Goal: Information Seeking & Learning: Find specific page/section

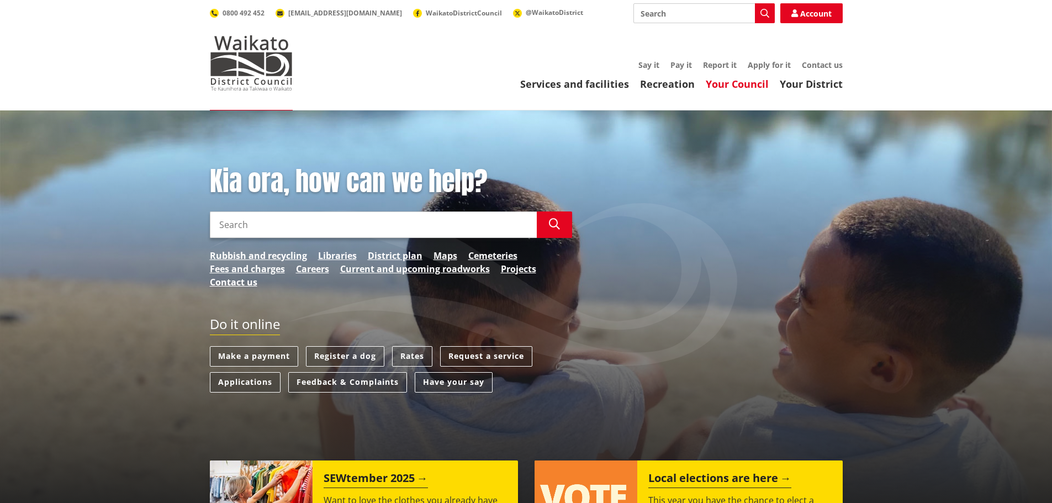
drag, startPoint x: 0, startPoint y: 0, endPoint x: 738, endPoint y: 88, distance: 743.3
click at [738, 88] on link "Your Council" at bounding box center [737, 83] width 63 height 13
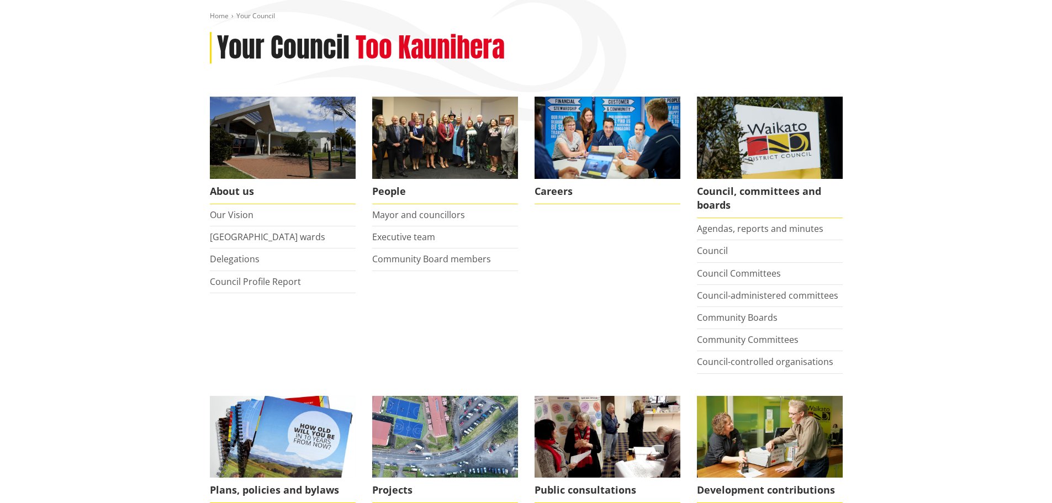
scroll to position [166, 0]
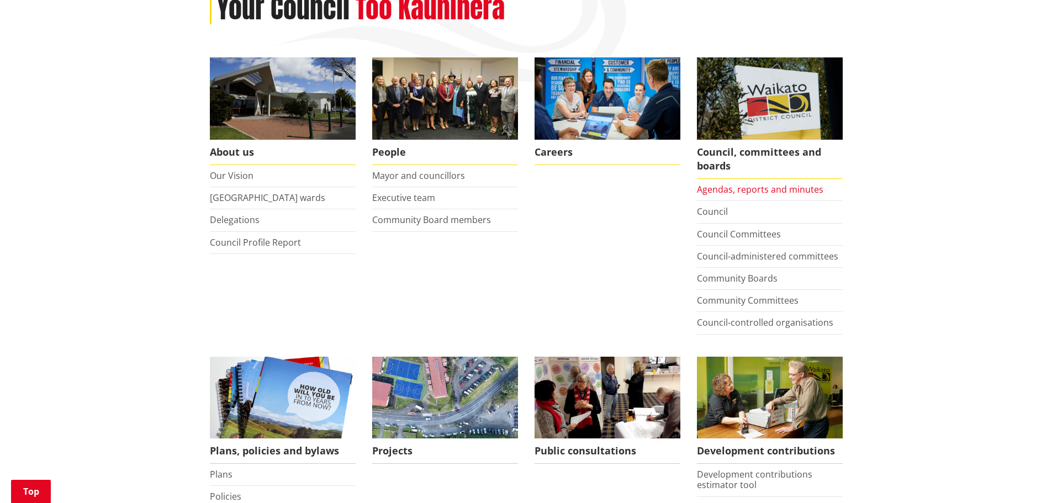
click at [746, 187] on link "Agendas, reports and minutes" at bounding box center [760, 189] width 126 height 12
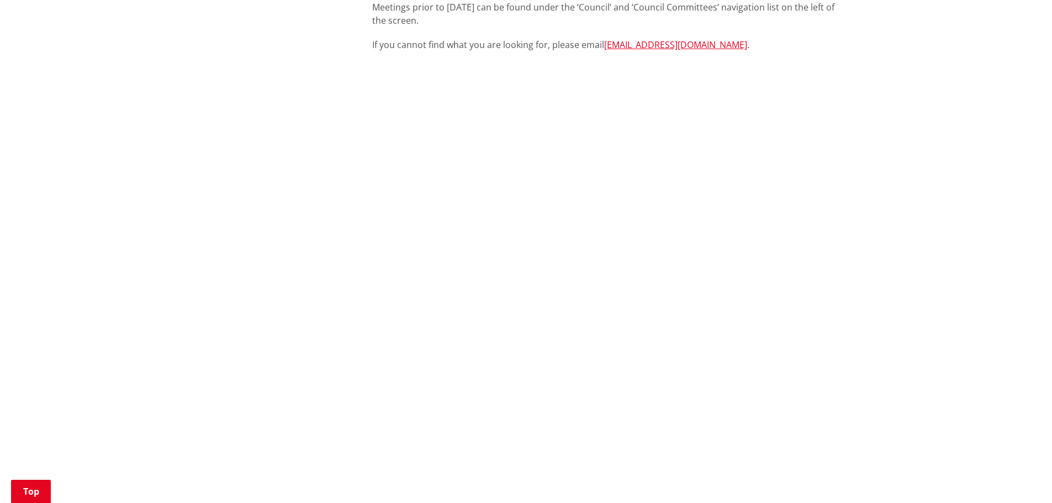
scroll to position [442, 0]
